Goal: Information Seeking & Learning: Learn about a topic

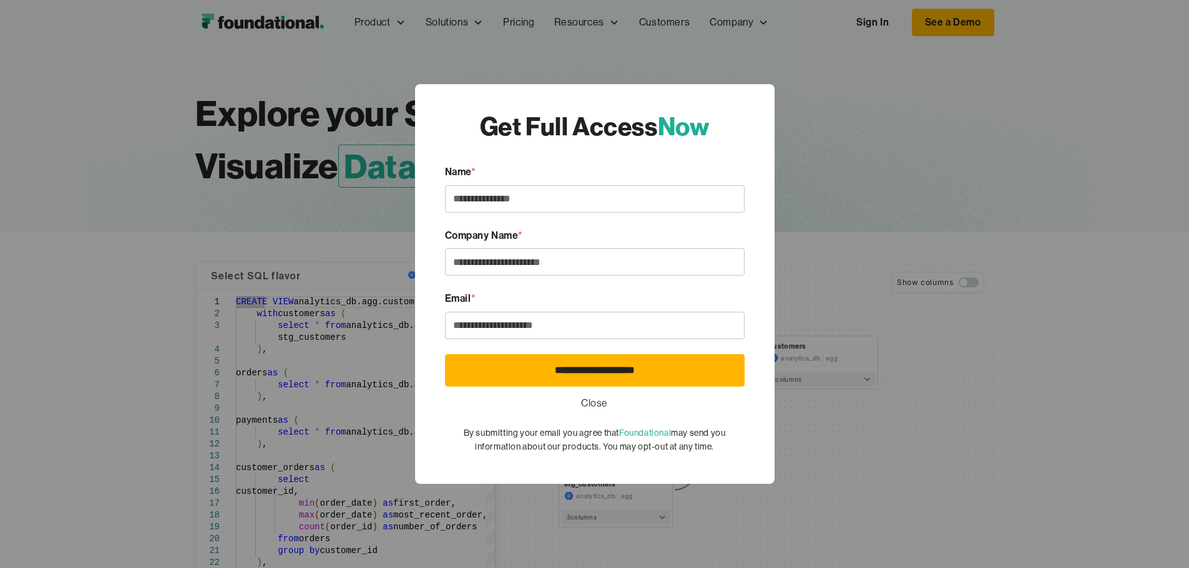
click at [596, 406] on link "Close" at bounding box center [594, 404] width 27 height 16
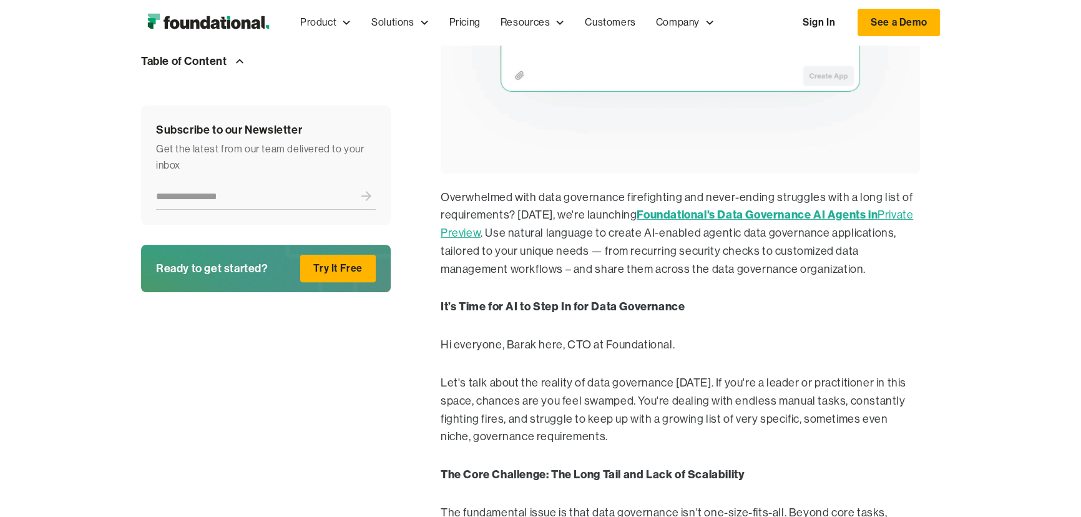
scroll to position [476, 0]
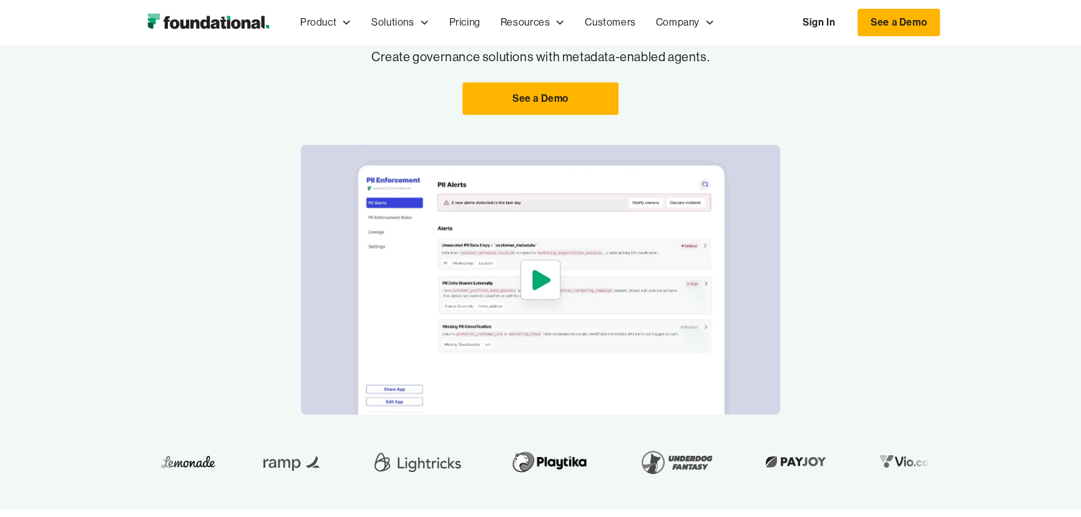
scroll to position [113, 0]
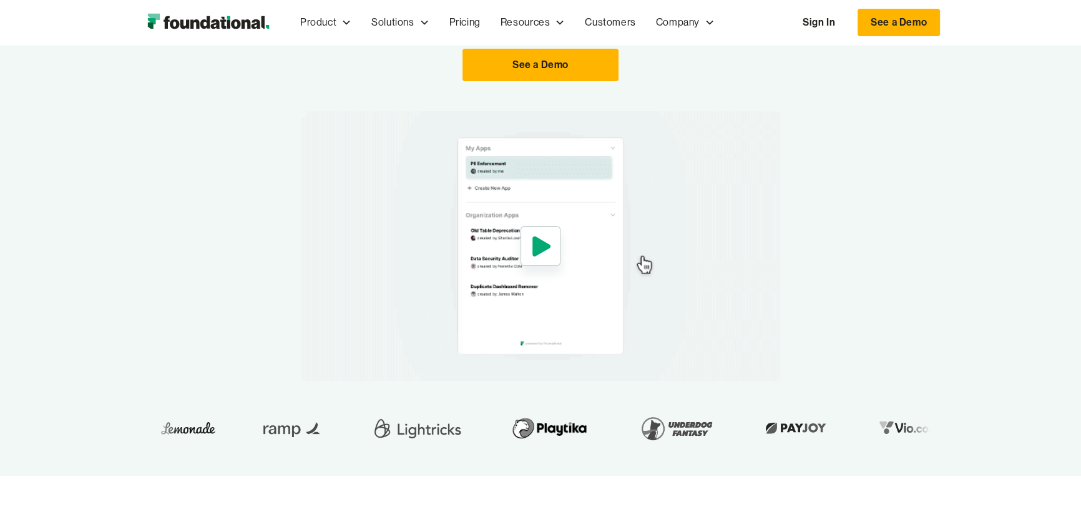
click at [542, 243] on icon "open lightbox" at bounding box center [541, 246] width 18 height 20
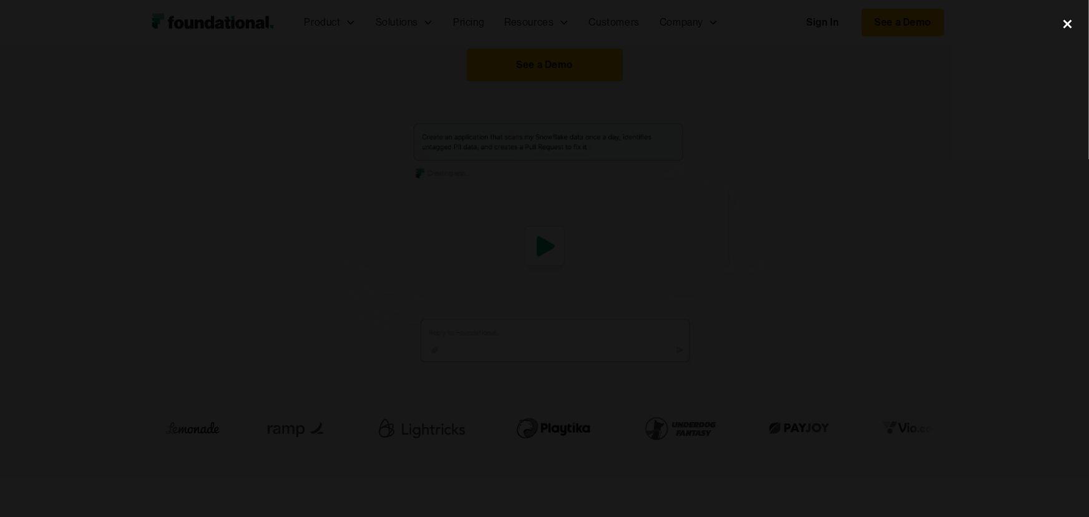
click at [1064, 21] on div "close lightbox" at bounding box center [1067, 24] width 42 height 27
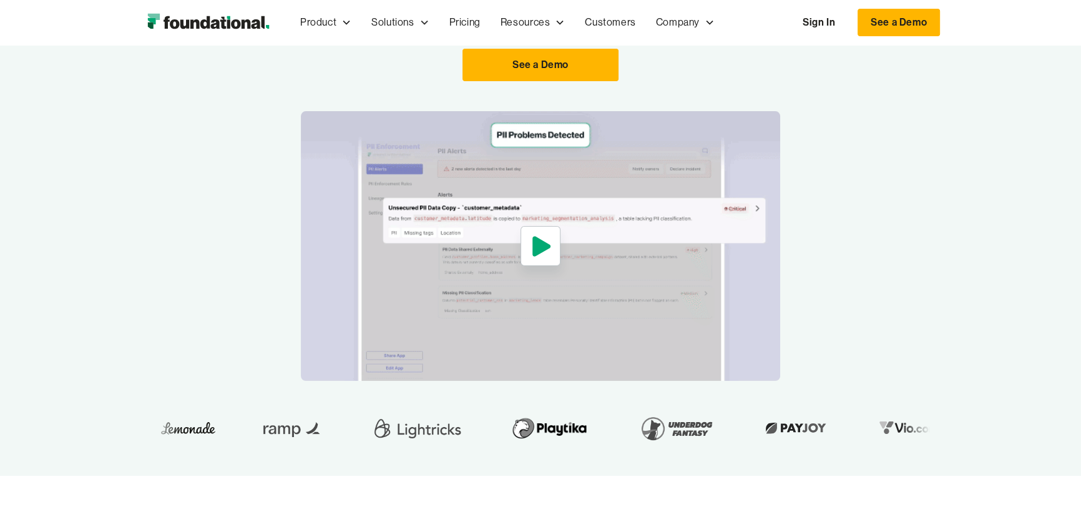
scroll to position [0, 0]
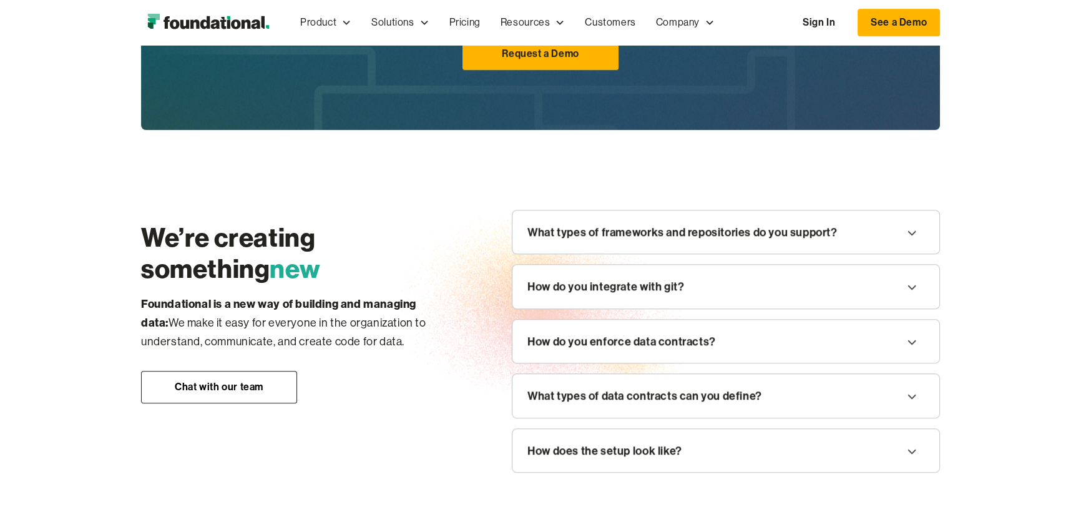
scroll to position [1199, 0]
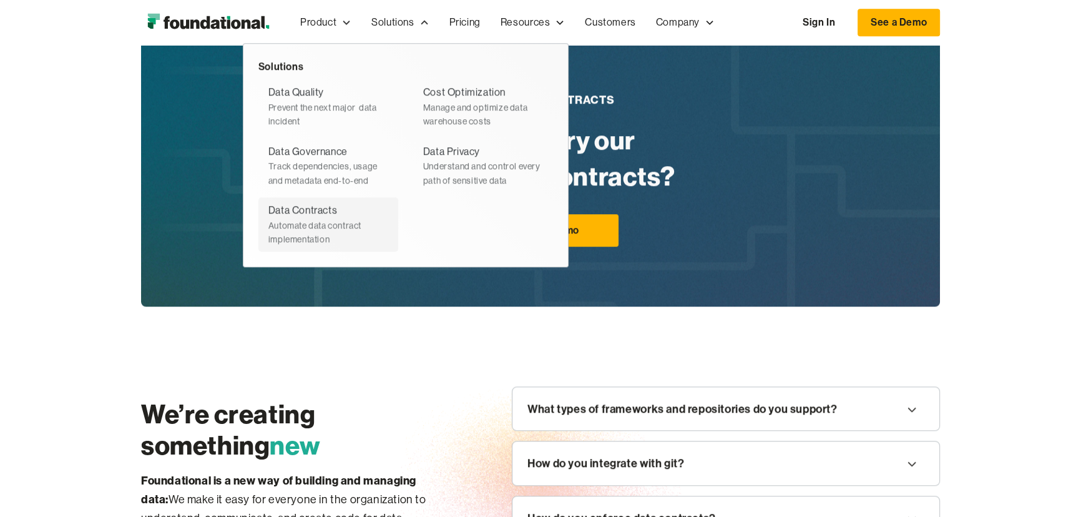
click at [310, 217] on div "Data Contracts" at bounding box center [302, 210] width 69 height 16
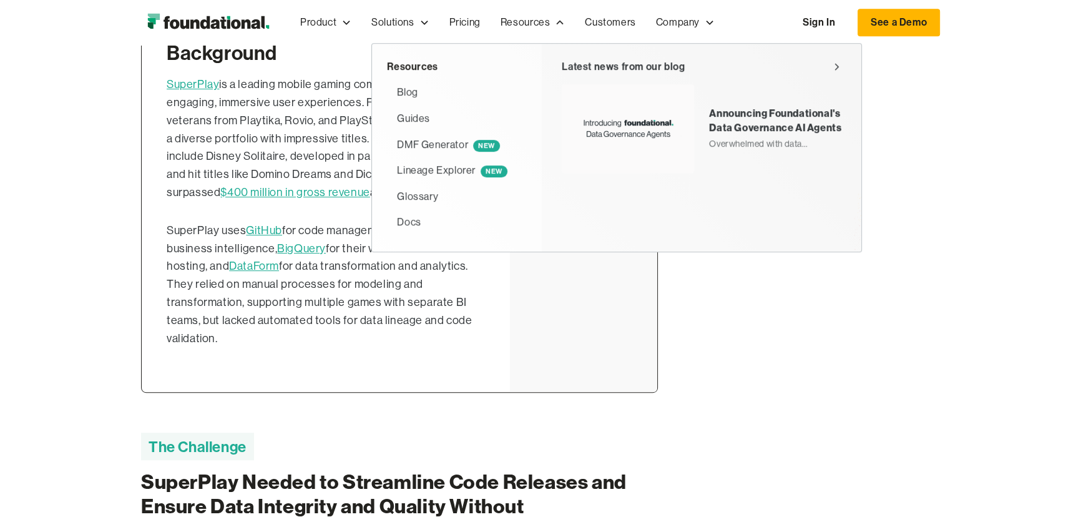
scroll to position [539, 0]
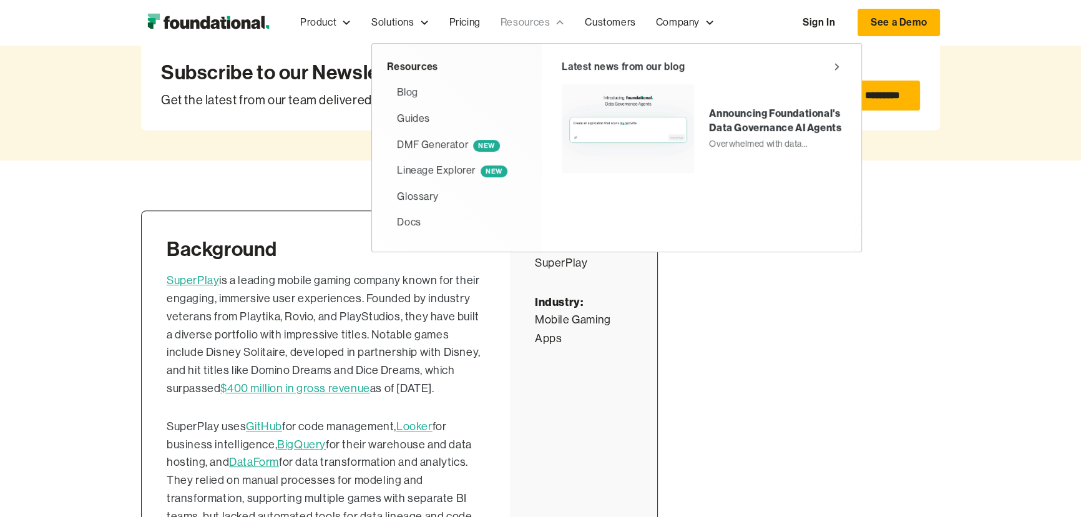
click at [547, 22] on div "Resources" at bounding box center [524, 22] width 49 height 16
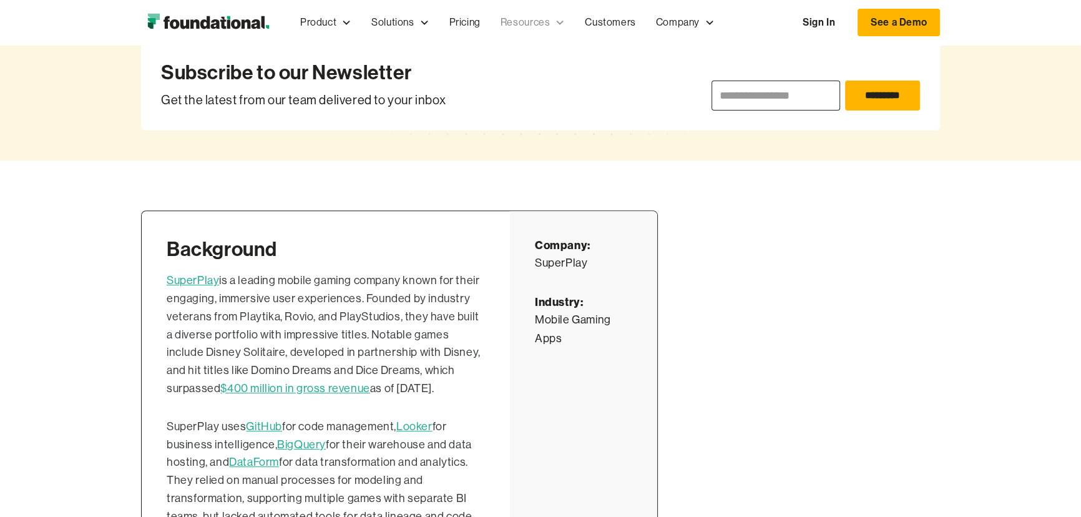
click at [547, 22] on div "Resources" at bounding box center [524, 22] width 49 height 16
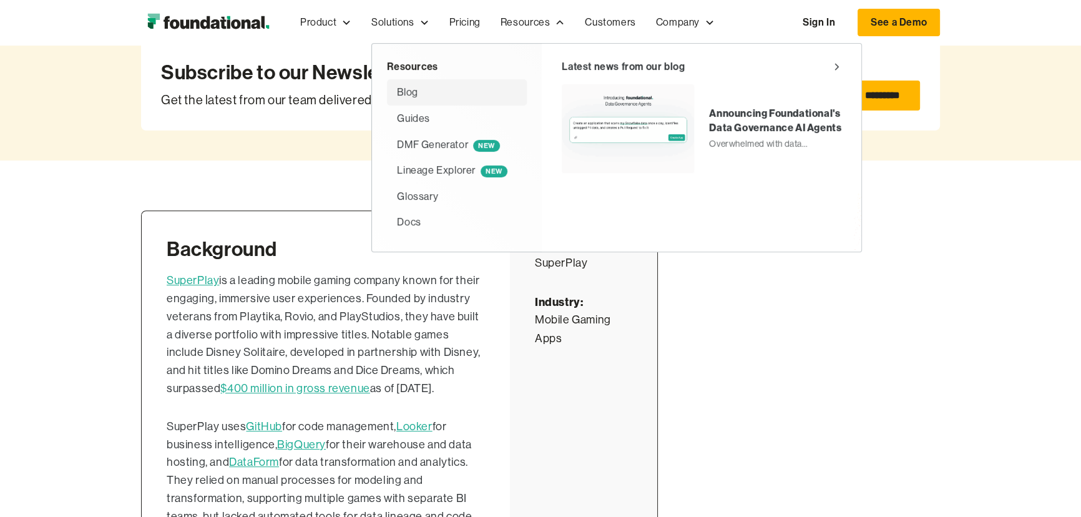
click at [419, 94] on div "Blog" at bounding box center [457, 92] width 120 height 16
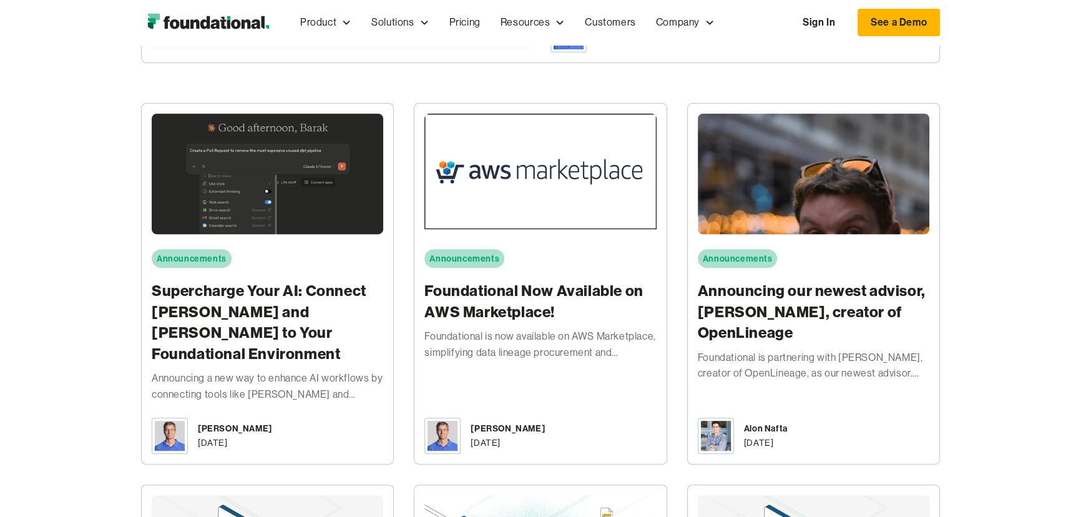
scroll to position [567, 0]
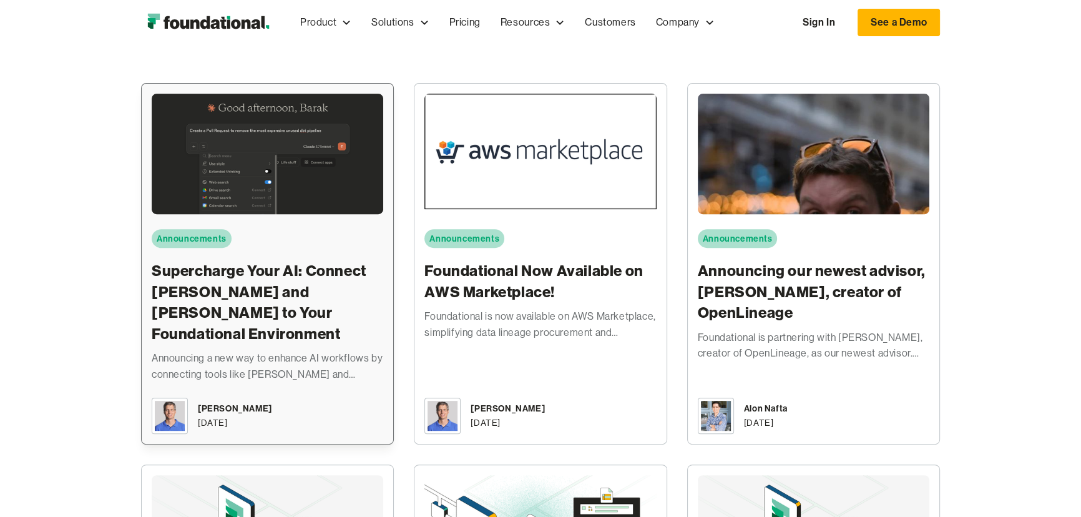
click at [261, 299] on h3 "Supercharge Your AI: Connect [PERSON_NAME] and [PERSON_NAME] to Your Foundation…" at bounding box center [268, 302] width 232 height 84
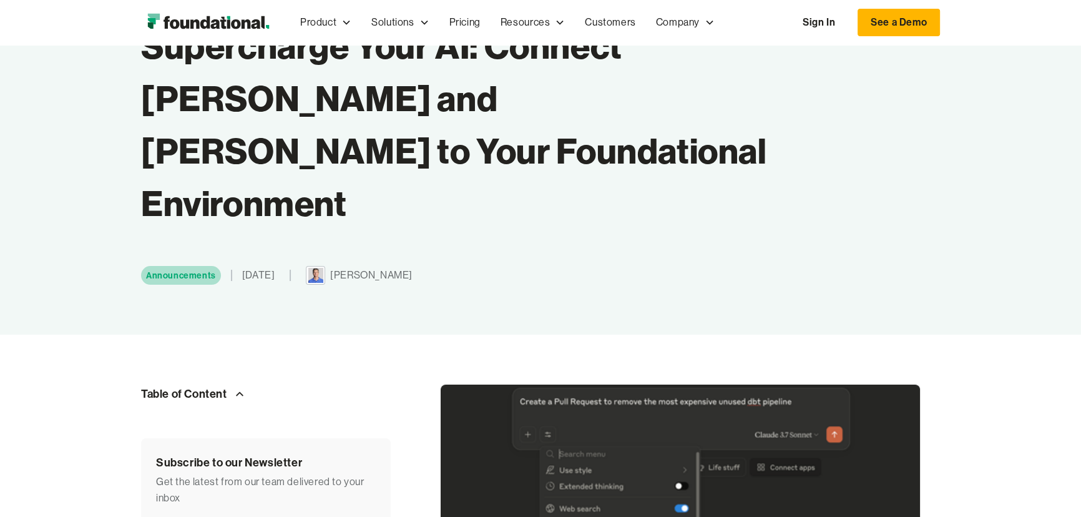
scroll to position [113, 0]
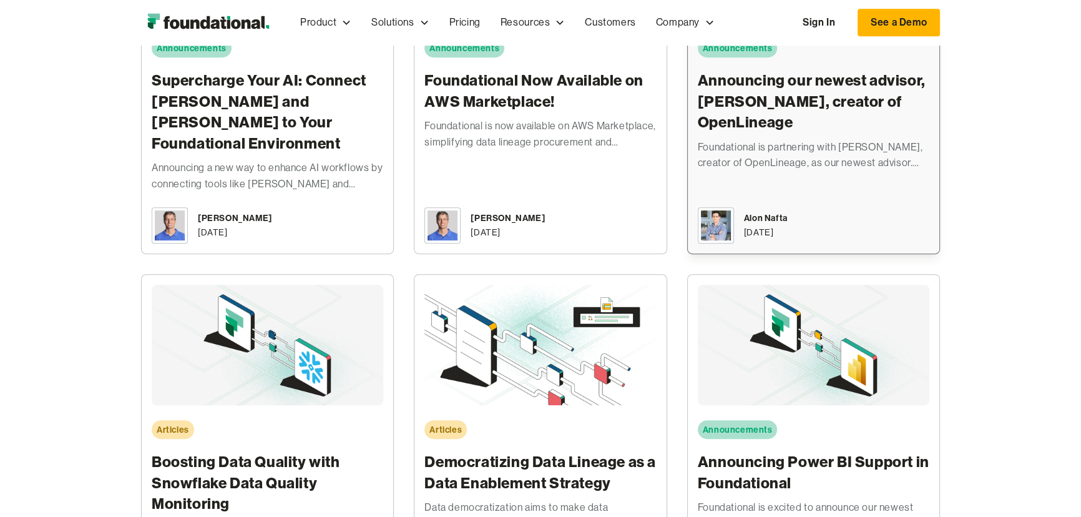
scroll to position [737, 0]
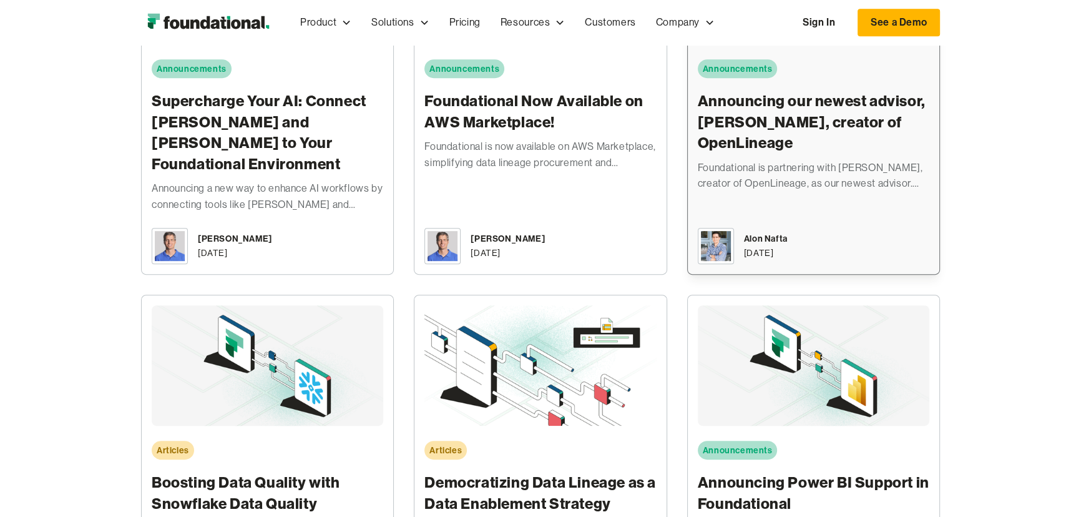
click at [811, 133] on h3 "Announcing our newest advisor, Julien Le Dem, creator of OpenLineage" at bounding box center [814, 121] width 232 height 63
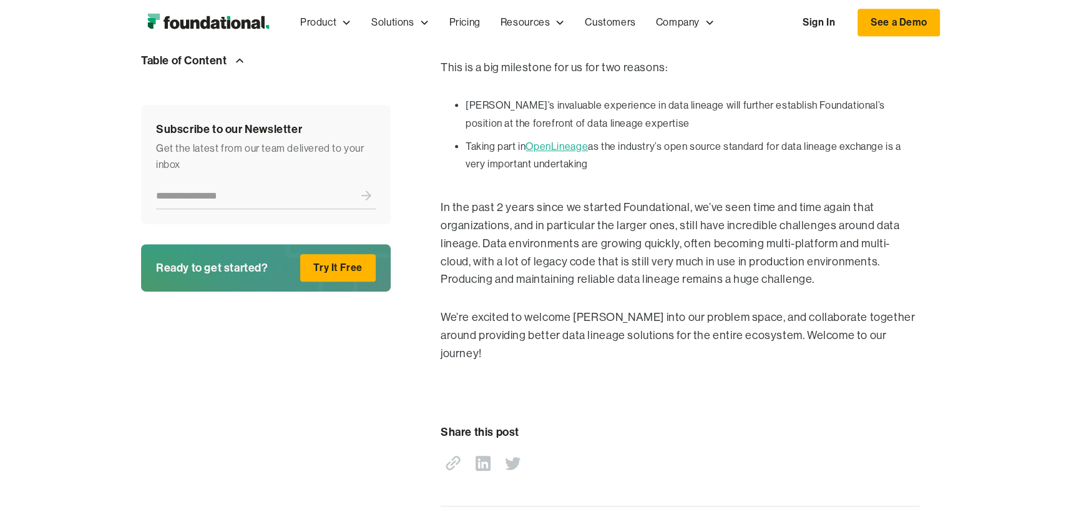
scroll to position [851, 0]
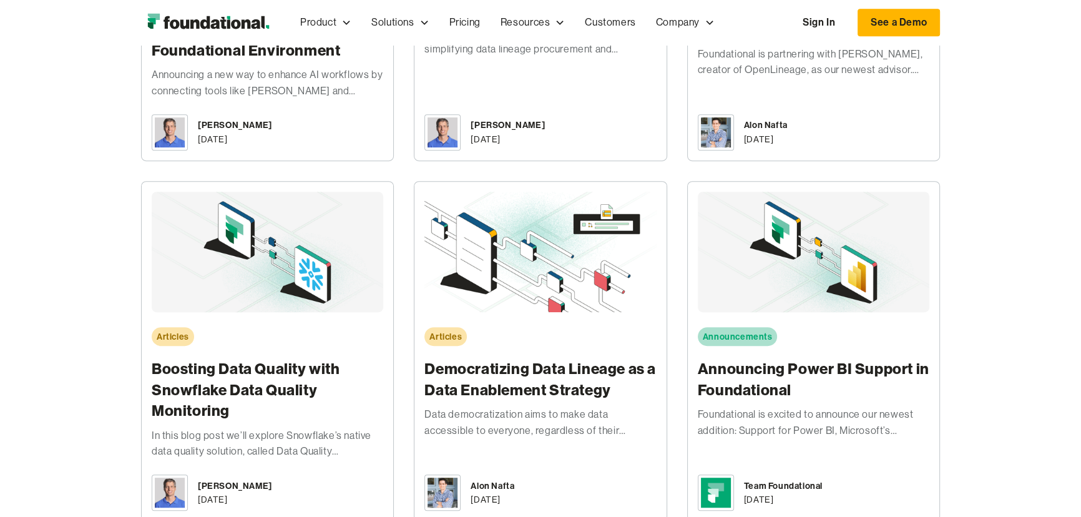
scroll to position [907, 0]
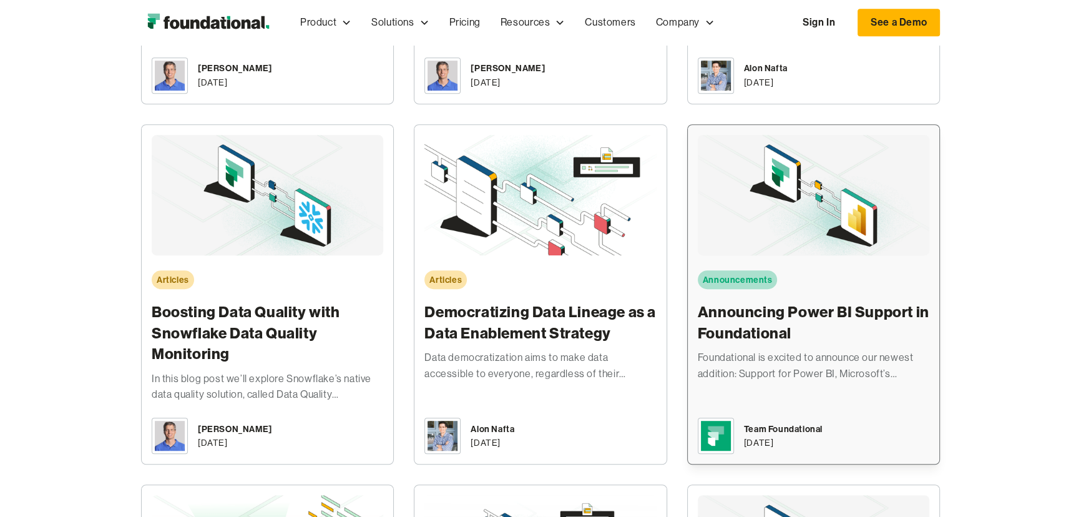
click at [835, 324] on div "Announcements Announcing Power BI Support in Foundational Foundational is excit…" at bounding box center [814, 258] width 232 height 247
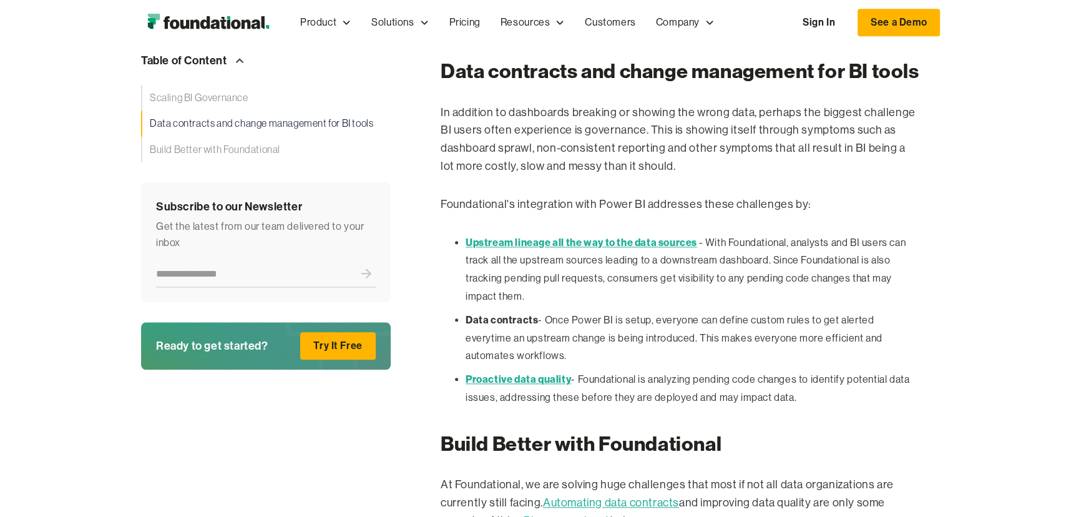
scroll to position [1588, 0]
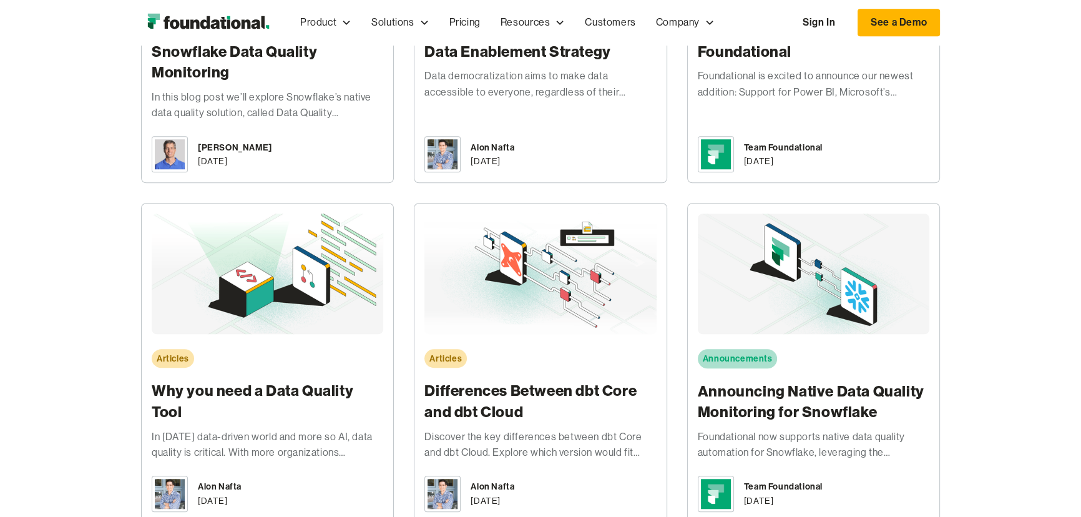
scroll to position [1245, 0]
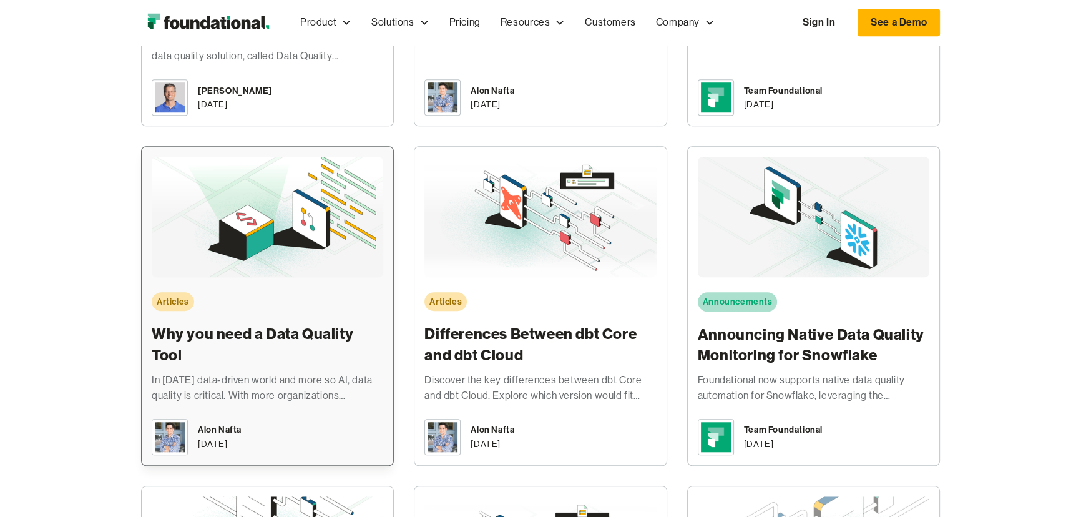
click at [286, 291] on div "Articles Why you need a Data Quality Tool In today's data-driven world and more…" at bounding box center [268, 280] width 232 height 247
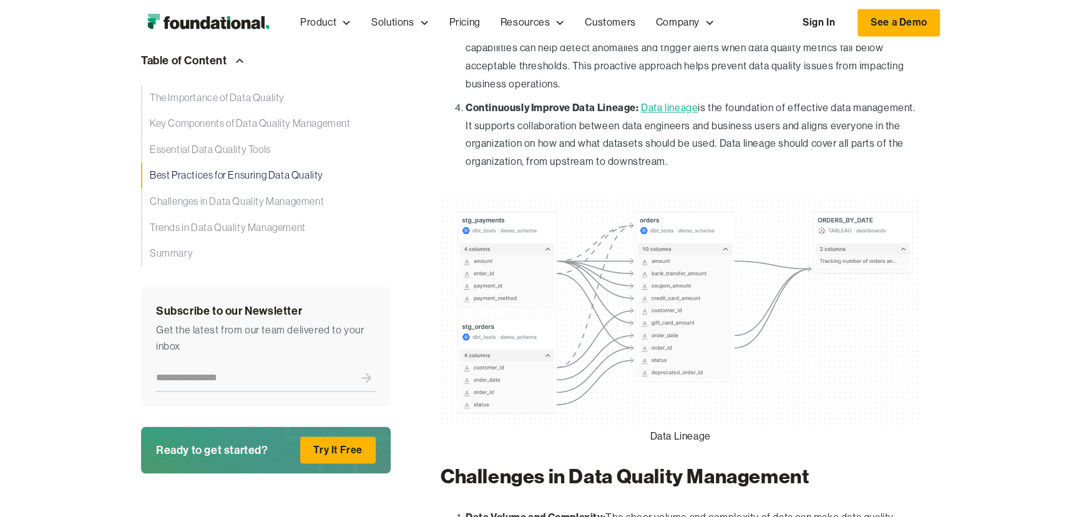
scroll to position [2212, 0]
